Goal: Transaction & Acquisition: Purchase product/service

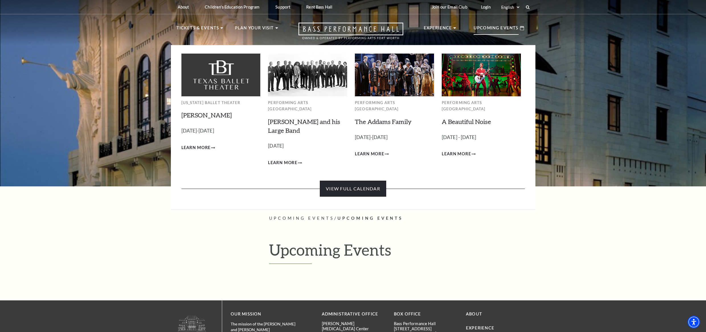
click at [374, 184] on link "View Full Calendar" at bounding box center [353, 189] width 66 height 16
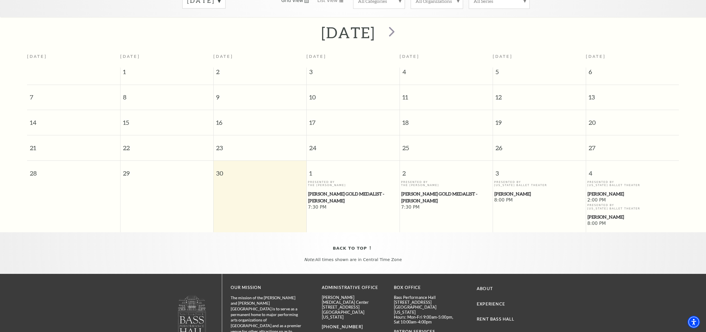
scroll to position [50, 0]
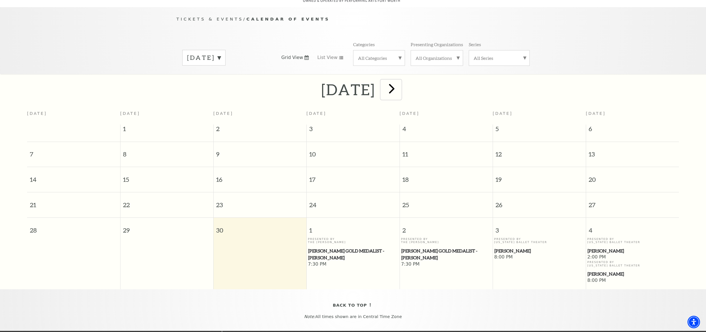
click at [400, 82] on span "next" at bounding box center [392, 88] width 16 height 16
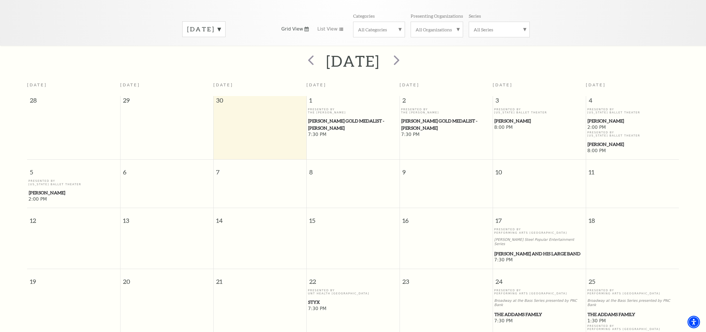
scroll to position [0, 0]
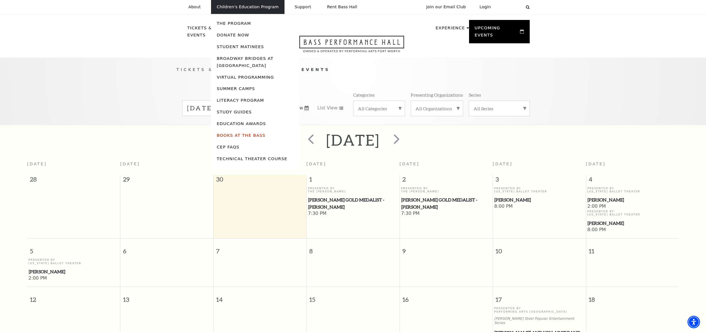
click at [236, 136] on link "Books At The Bass" at bounding box center [241, 135] width 49 height 5
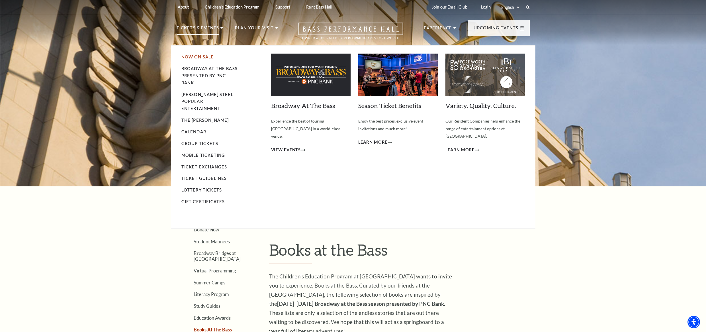
click at [198, 57] on link "Now On Sale" at bounding box center [197, 56] width 33 height 5
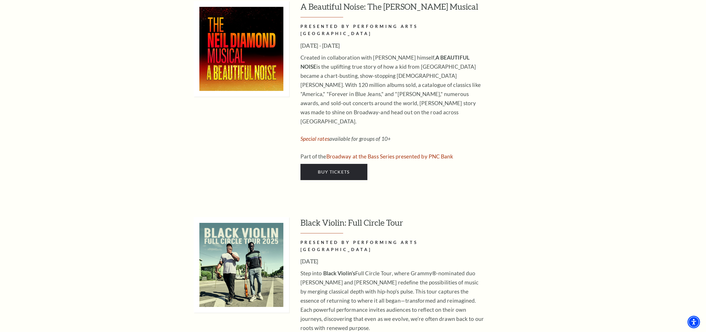
scroll to position [1168, 0]
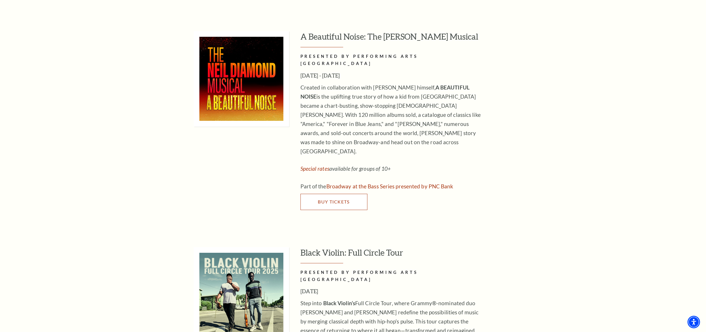
click at [346, 194] on link "Buy Tickets" at bounding box center [334, 202] width 67 height 16
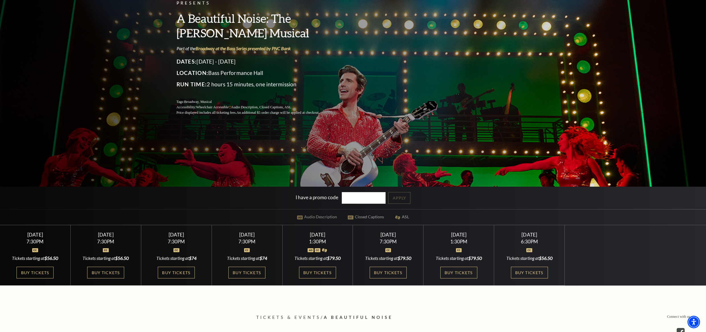
scroll to position [85, 0]
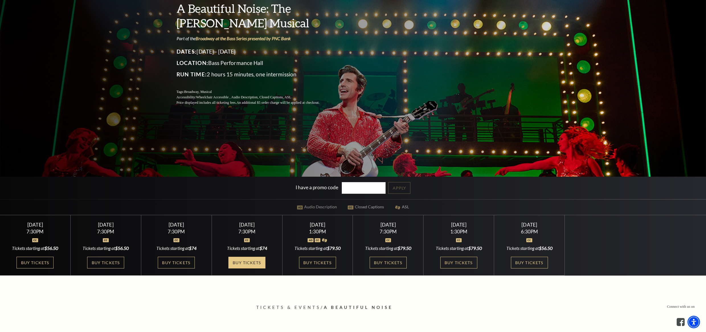
click at [238, 262] on link "Buy Tickets" at bounding box center [247, 263] width 37 height 12
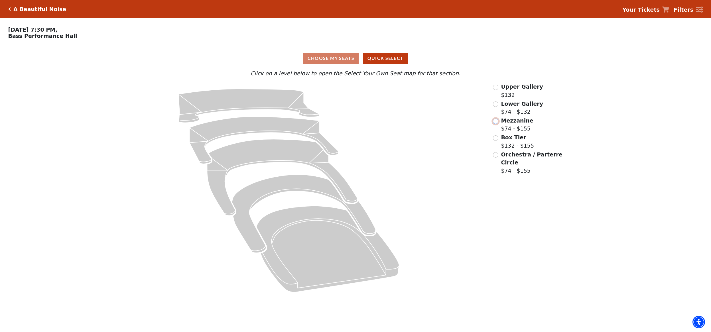
click at [496, 123] on input "Mezzanine$74 - $155\a" at bounding box center [495, 121] width 5 height 5
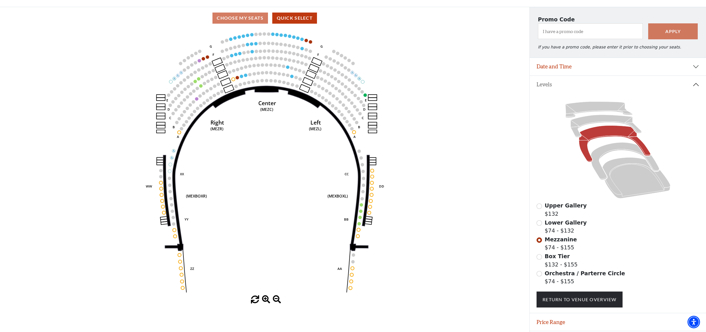
scroll to position [3, 0]
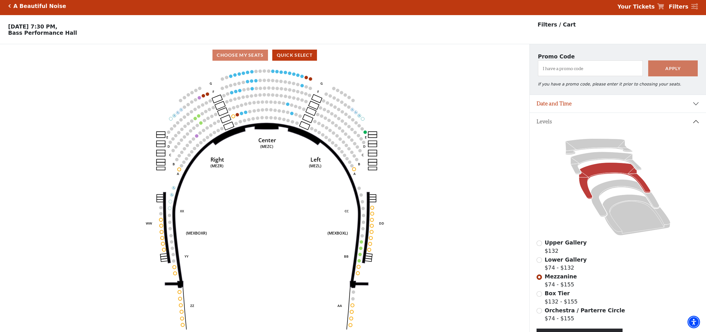
click at [8, 5] on div "A Beautiful Noise Your Tickets Filters" at bounding box center [353, 6] width 706 height 18
click at [9, 6] on icon "Click here to go back to filters" at bounding box center [9, 6] width 3 height 4
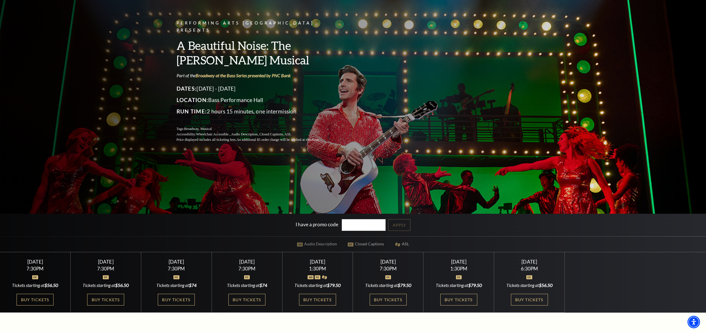
scroll to position [57, 0]
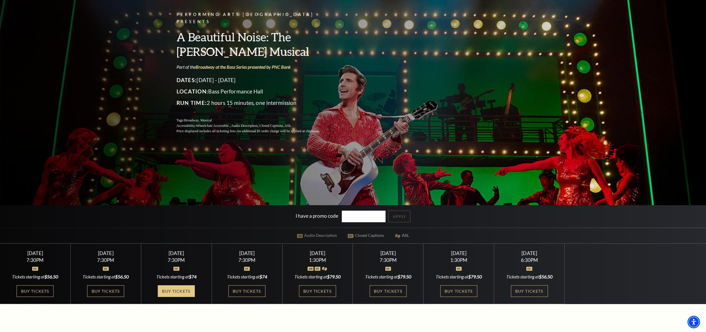
click at [189, 292] on link "Buy Tickets" at bounding box center [176, 291] width 37 height 12
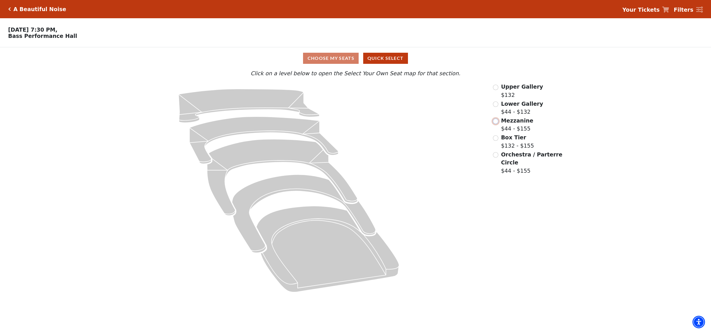
click at [495, 123] on input "Mezzanine$44 - $155\a" at bounding box center [495, 121] width 5 height 5
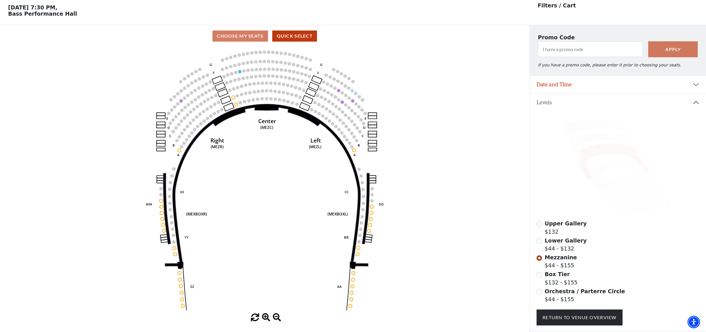
scroll to position [26, 0]
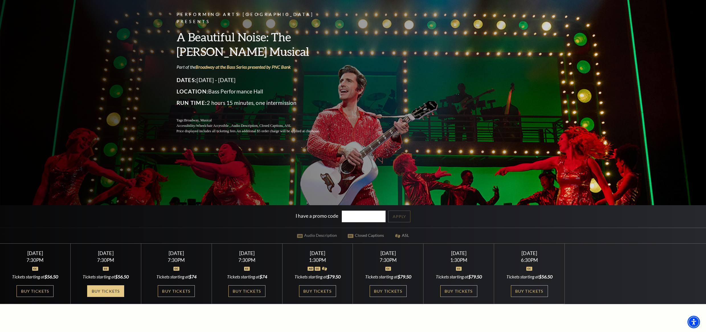
click at [110, 291] on link "Buy Tickets" at bounding box center [105, 291] width 37 height 12
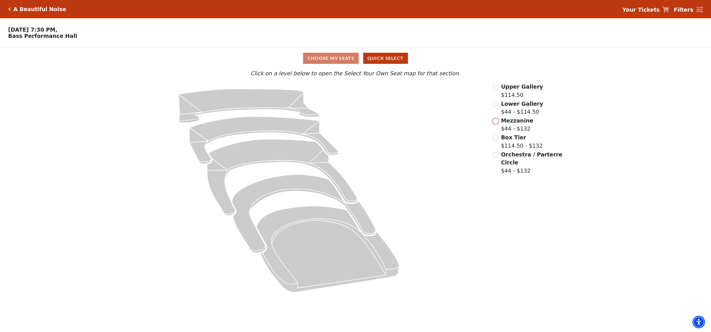
click at [498, 123] on input "Mezzanine$44 - $132\a" at bounding box center [495, 121] width 5 height 5
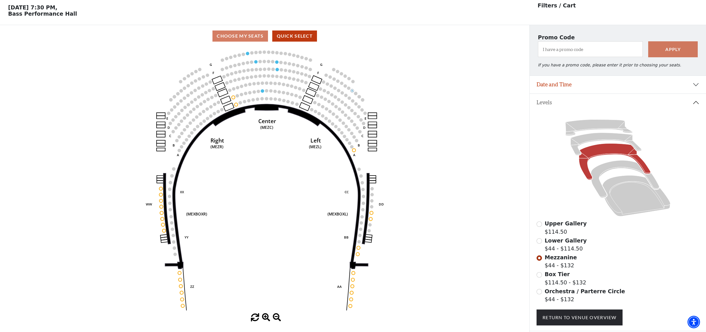
scroll to position [26, 0]
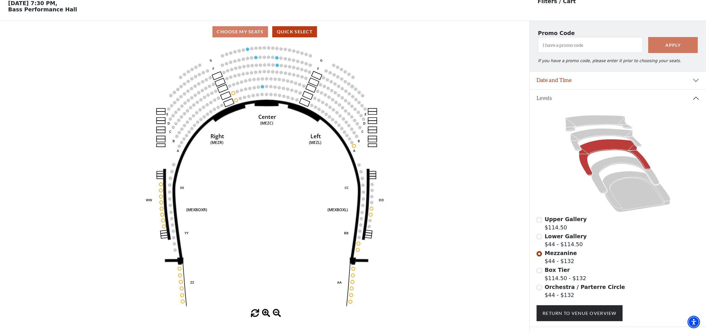
click at [541, 242] on div "Lower Gallery $44 - $114.50" at bounding box center [618, 240] width 163 height 16
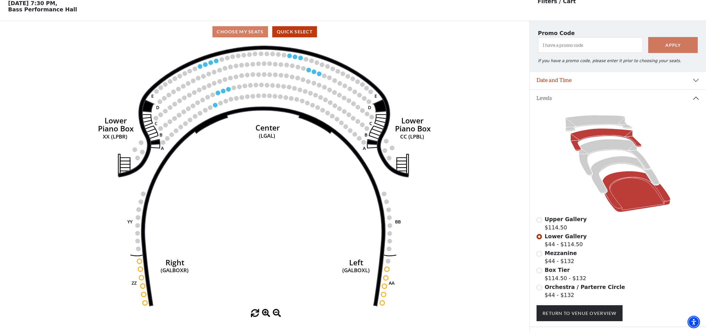
click at [639, 205] on icon at bounding box center [637, 191] width 68 height 41
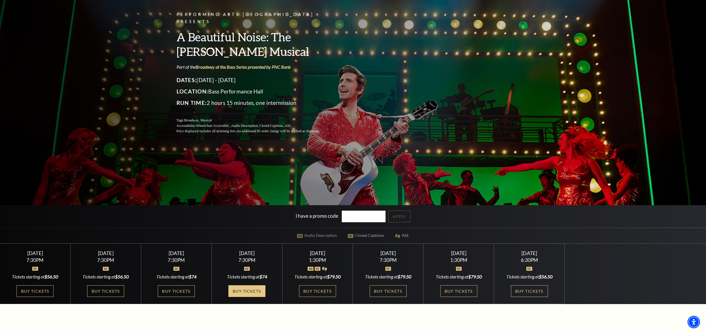
click at [249, 291] on link "Buy Tickets" at bounding box center [247, 291] width 37 height 12
click at [247, 289] on link "Buy Tickets" at bounding box center [247, 291] width 37 height 12
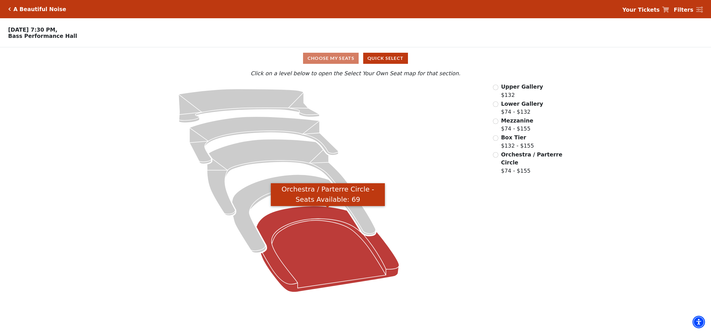
click at [325, 246] on icon "Orchestra / Parterre Circle - Seats Available: 69" at bounding box center [327, 249] width 143 height 86
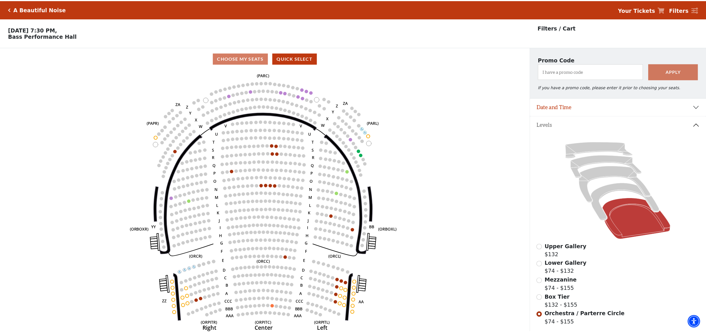
scroll to position [26, 0]
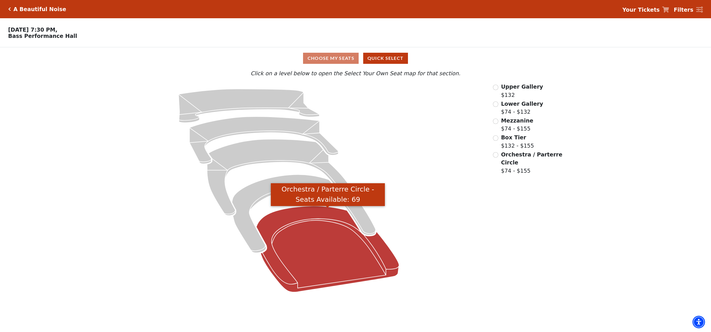
click at [310, 251] on icon "Orchestra / Parterre Circle - Seats Available: 69" at bounding box center [327, 249] width 143 height 86
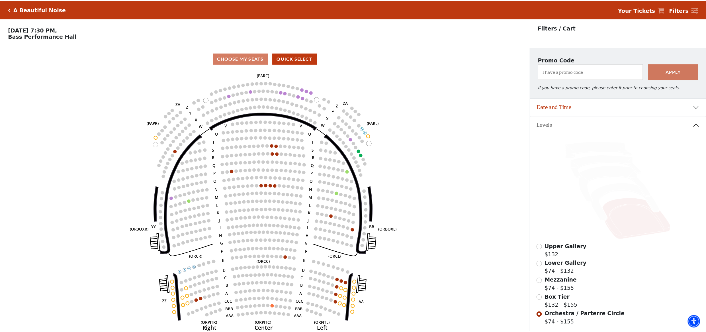
scroll to position [26, 0]
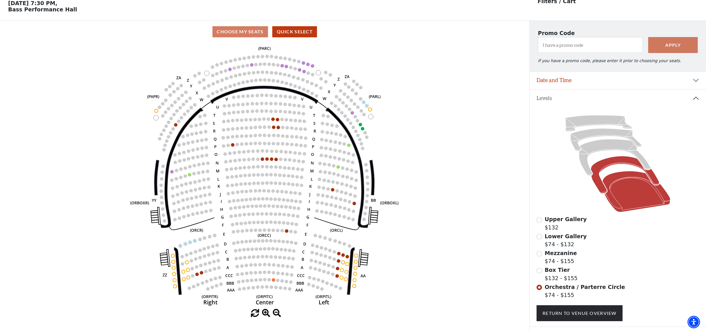
click at [619, 161] on icon at bounding box center [625, 174] width 68 height 37
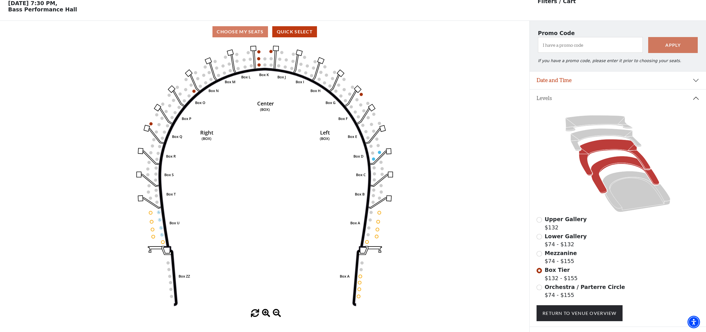
click at [608, 146] on icon at bounding box center [615, 157] width 72 height 36
